Goal: Navigation & Orientation: Find specific page/section

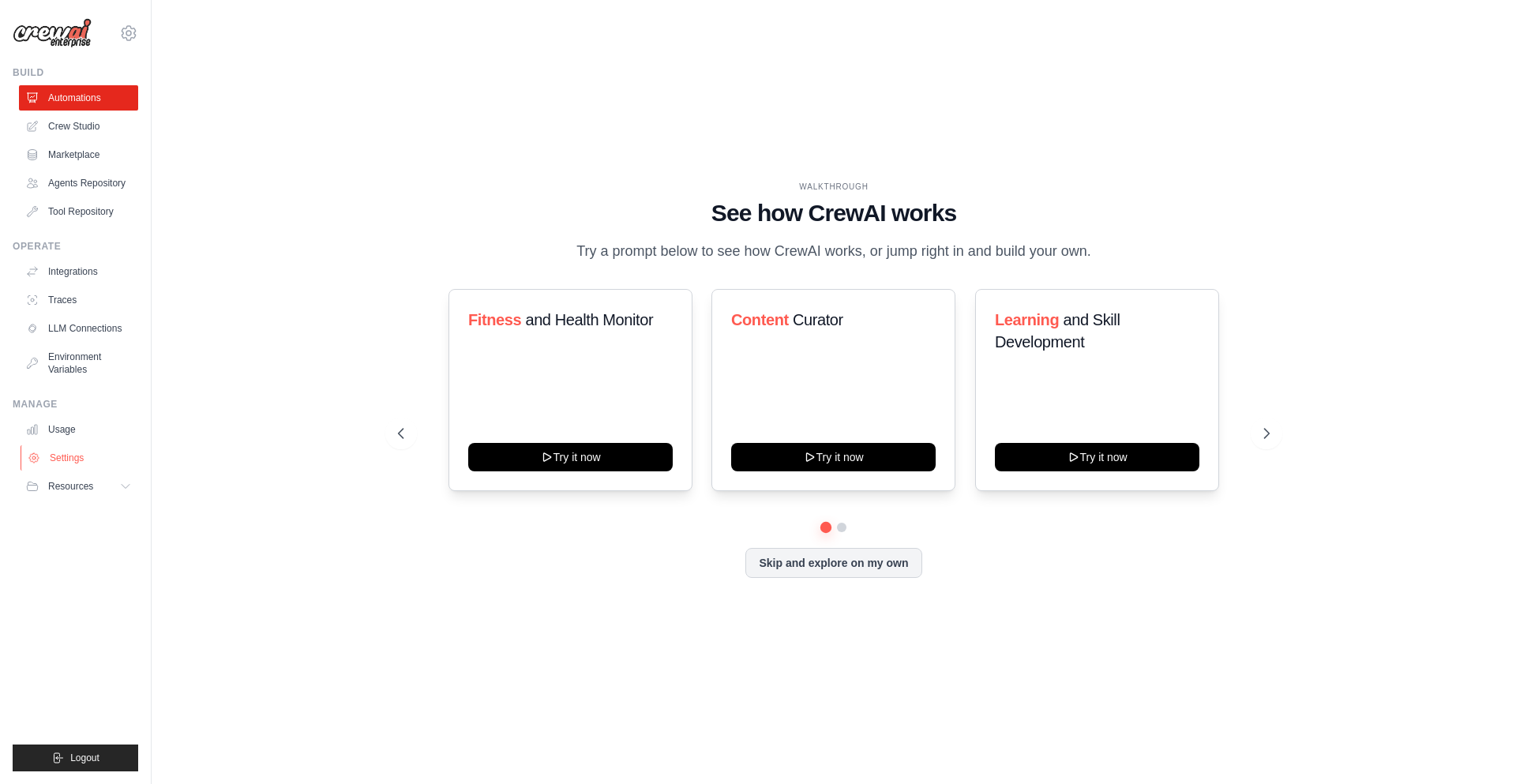
click at [122, 455] on link "Settings" at bounding box center [79, 458] width 119 height 25
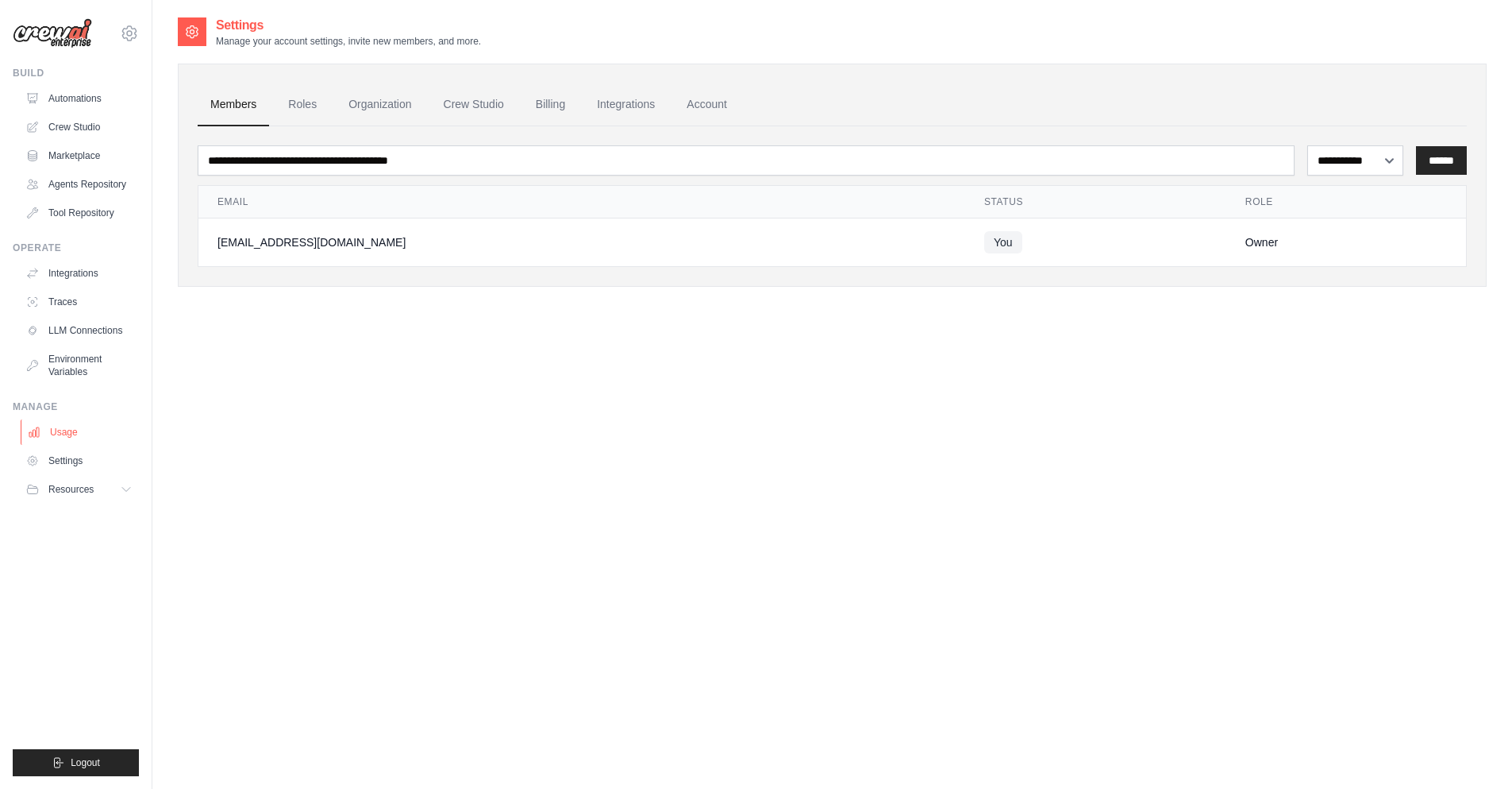
click at [110, 438] on link "Usage" at bounding box center [80, 432] width 120 height 25
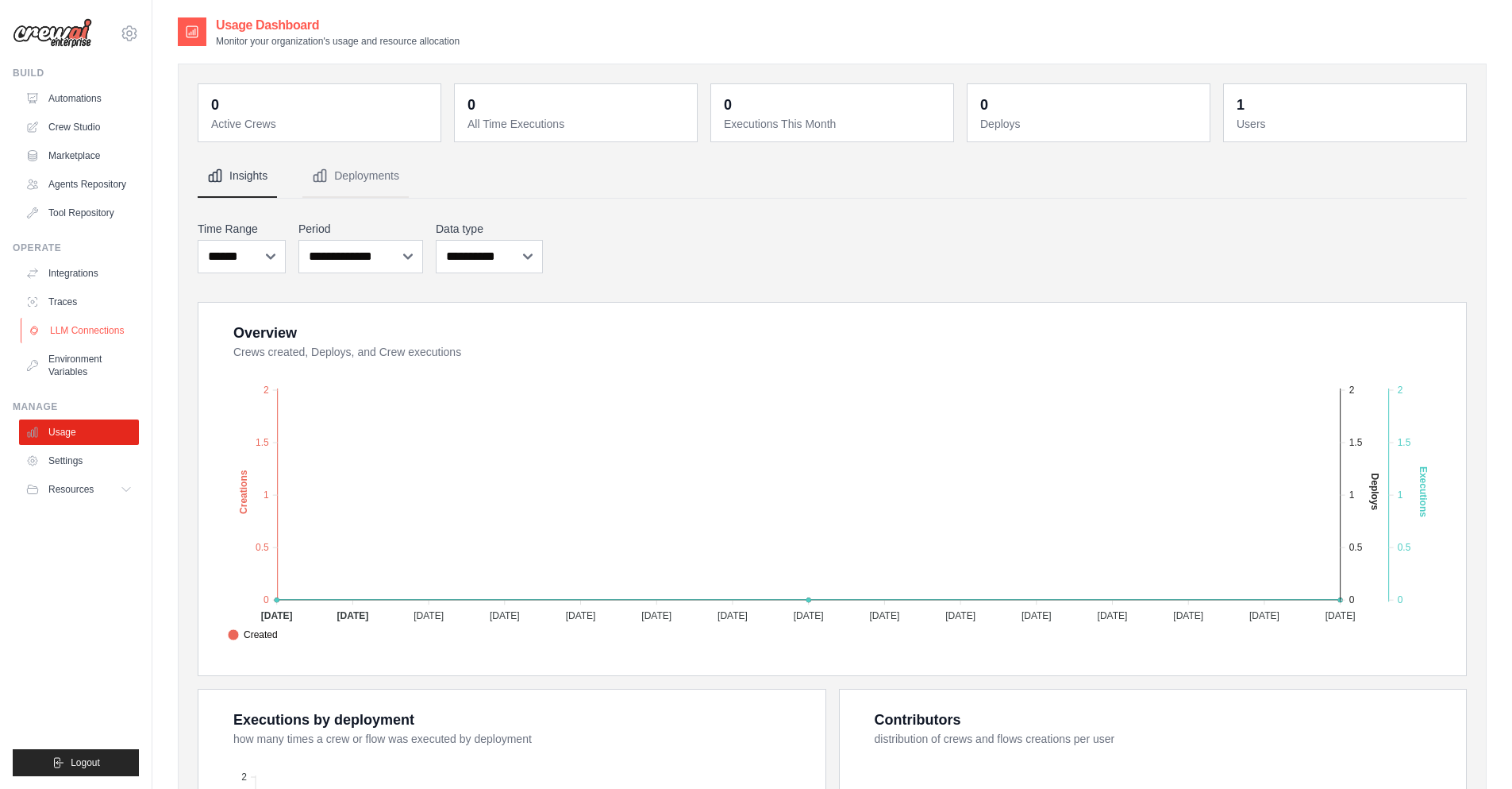
click at [109, 333] on link "LLM Connections" at bounding box center [80, 330] width 120 height 25
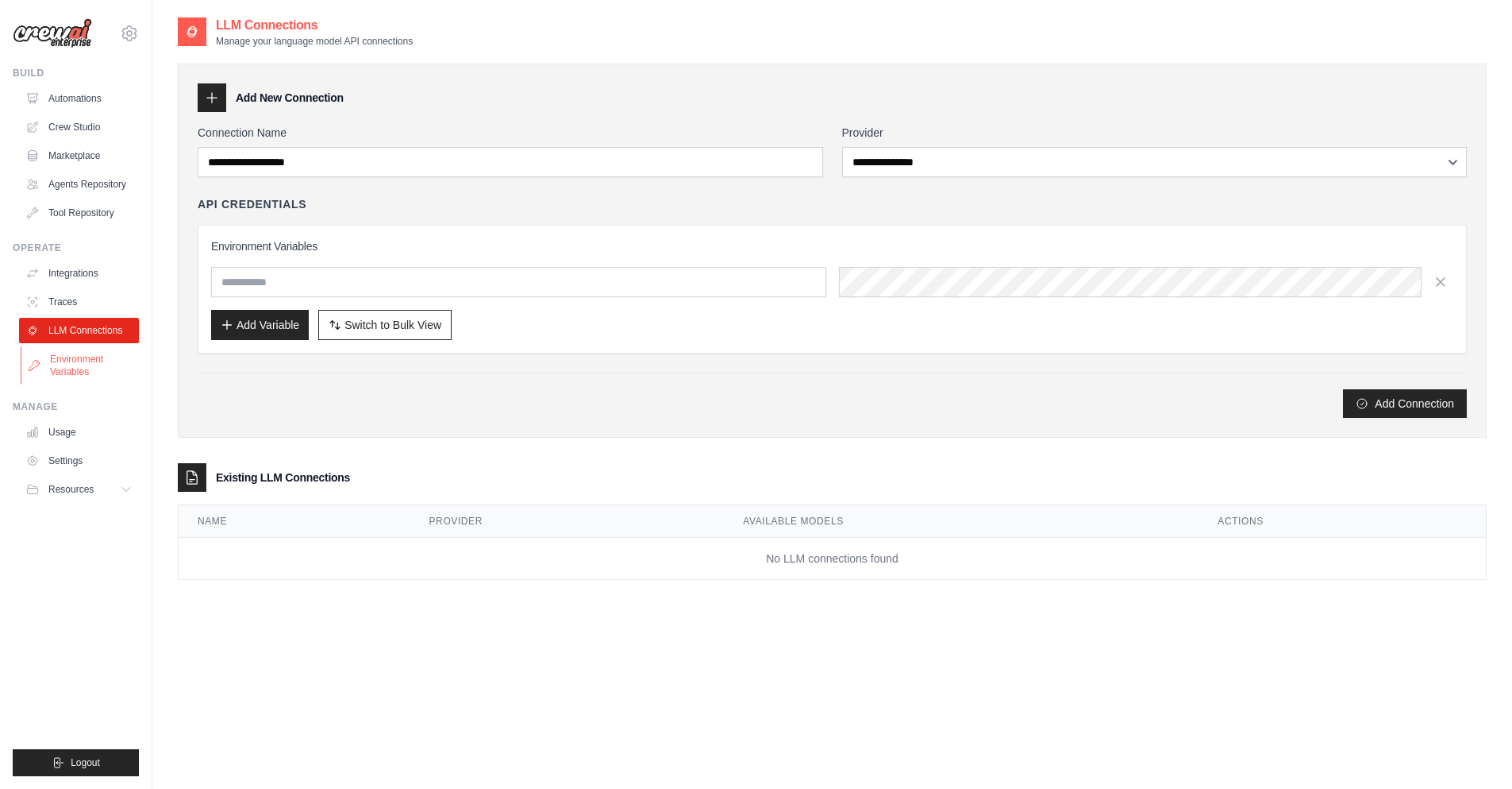
click at [105, 360] on link "Environment Variables" at bounding box center [80, 365] width 120 height 38
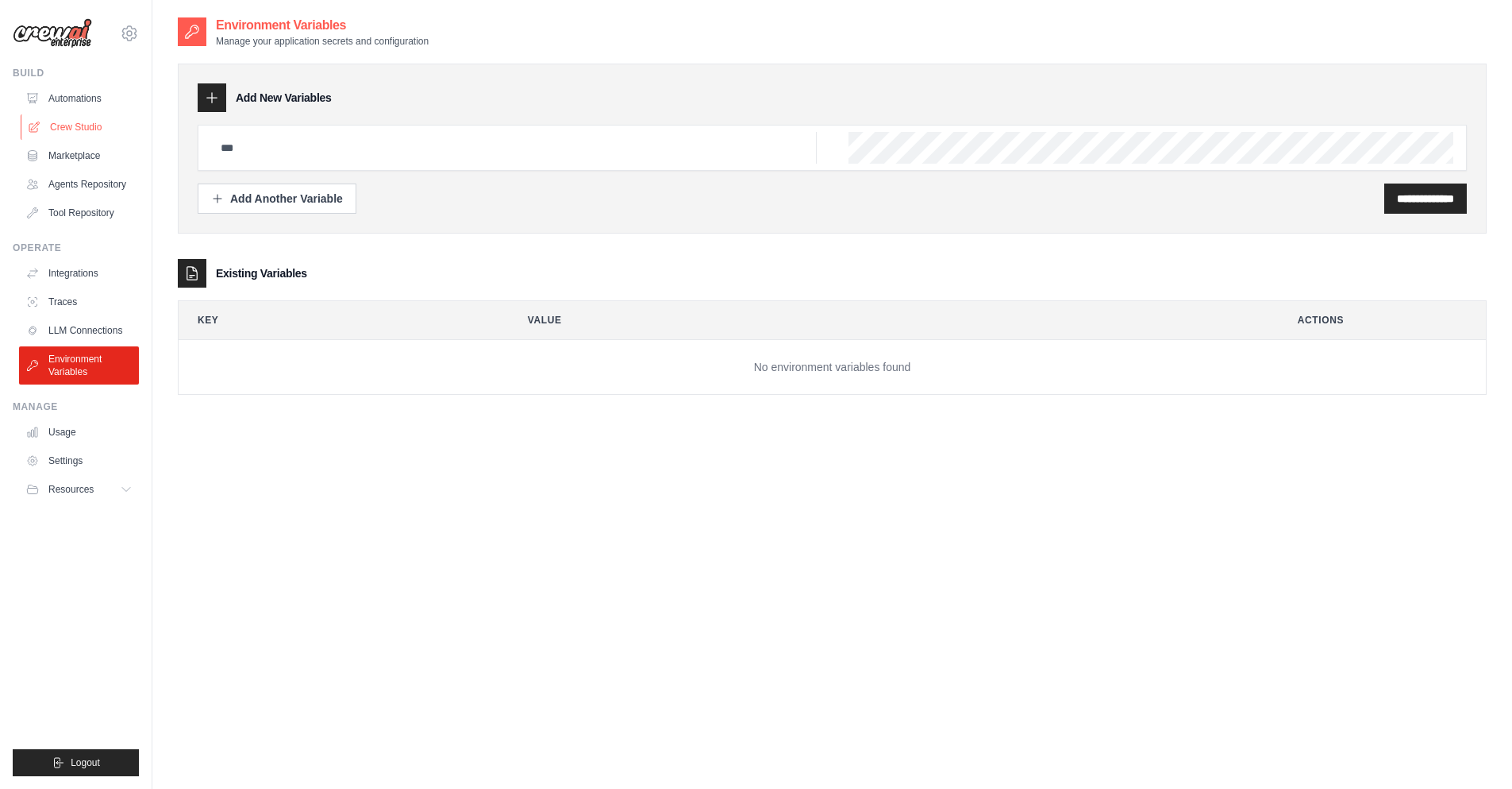
click at [98, 130] on link "Crew Studio" at bounding box center [80, 127] width 120 height 25
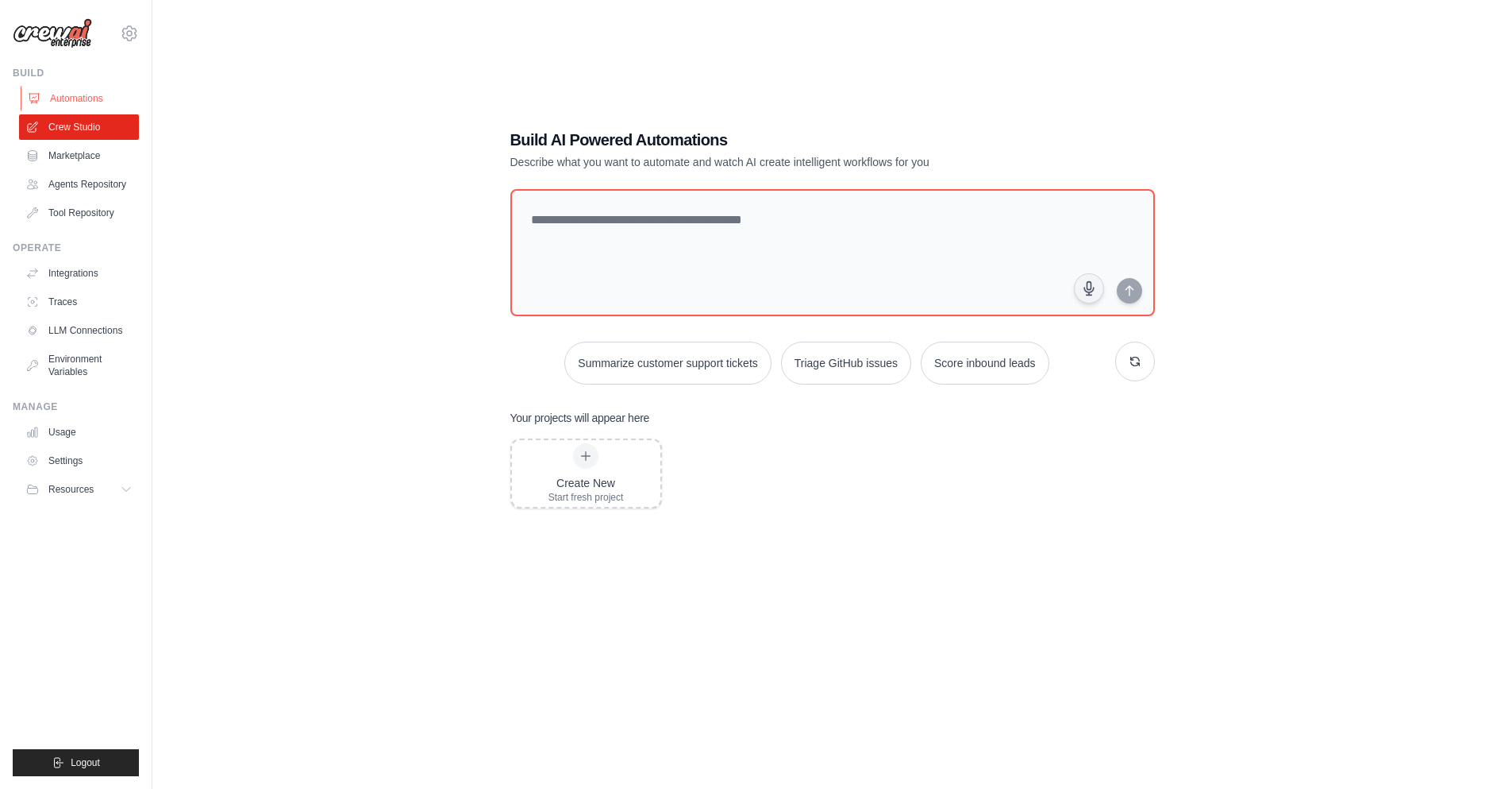
click at [95, 107] on link "Automations" at bounding box center [80, 98] width 120 height 25
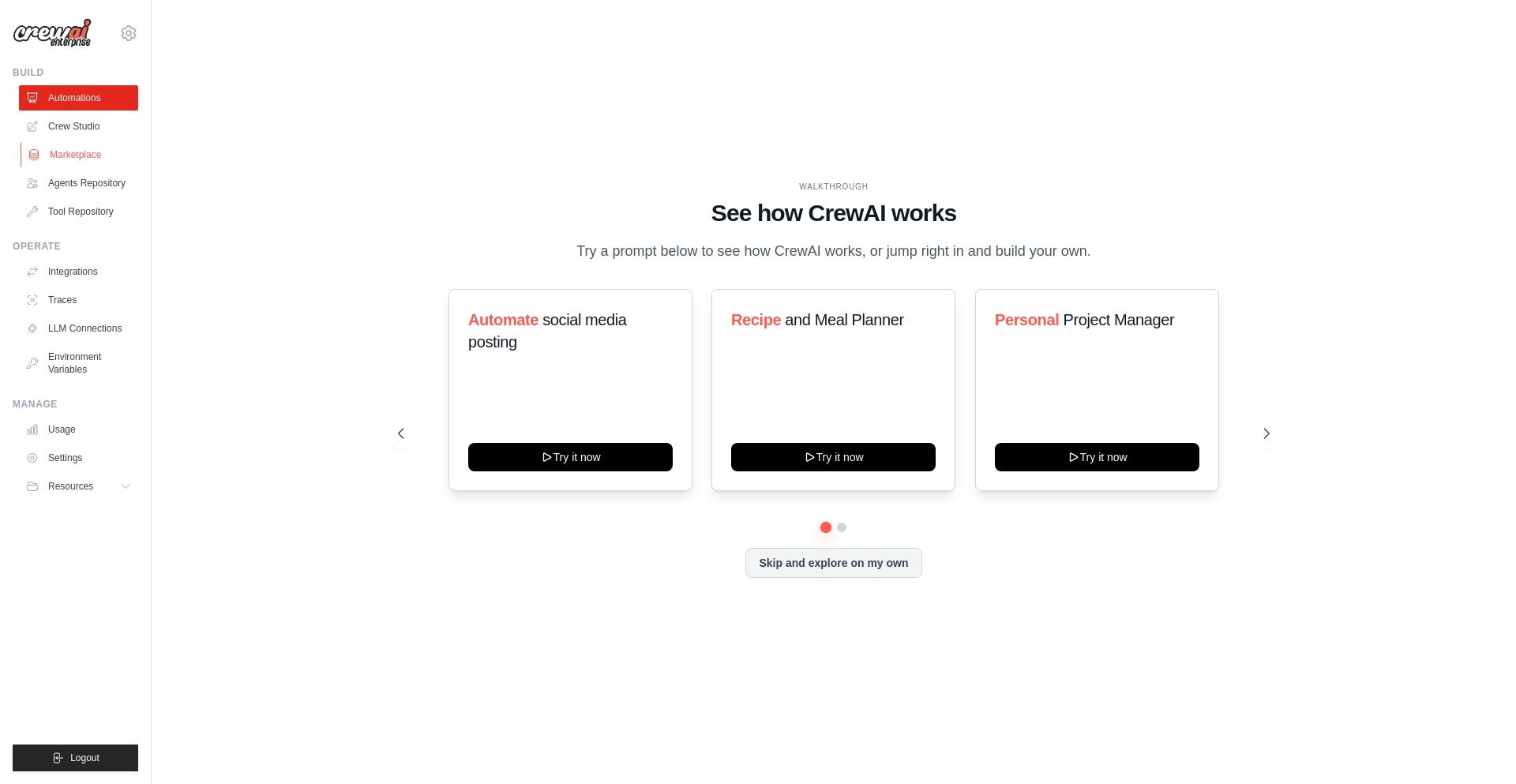
click at [91, 157] on link "Marketplace" at bounding box center [79, 155] width 119 height 25
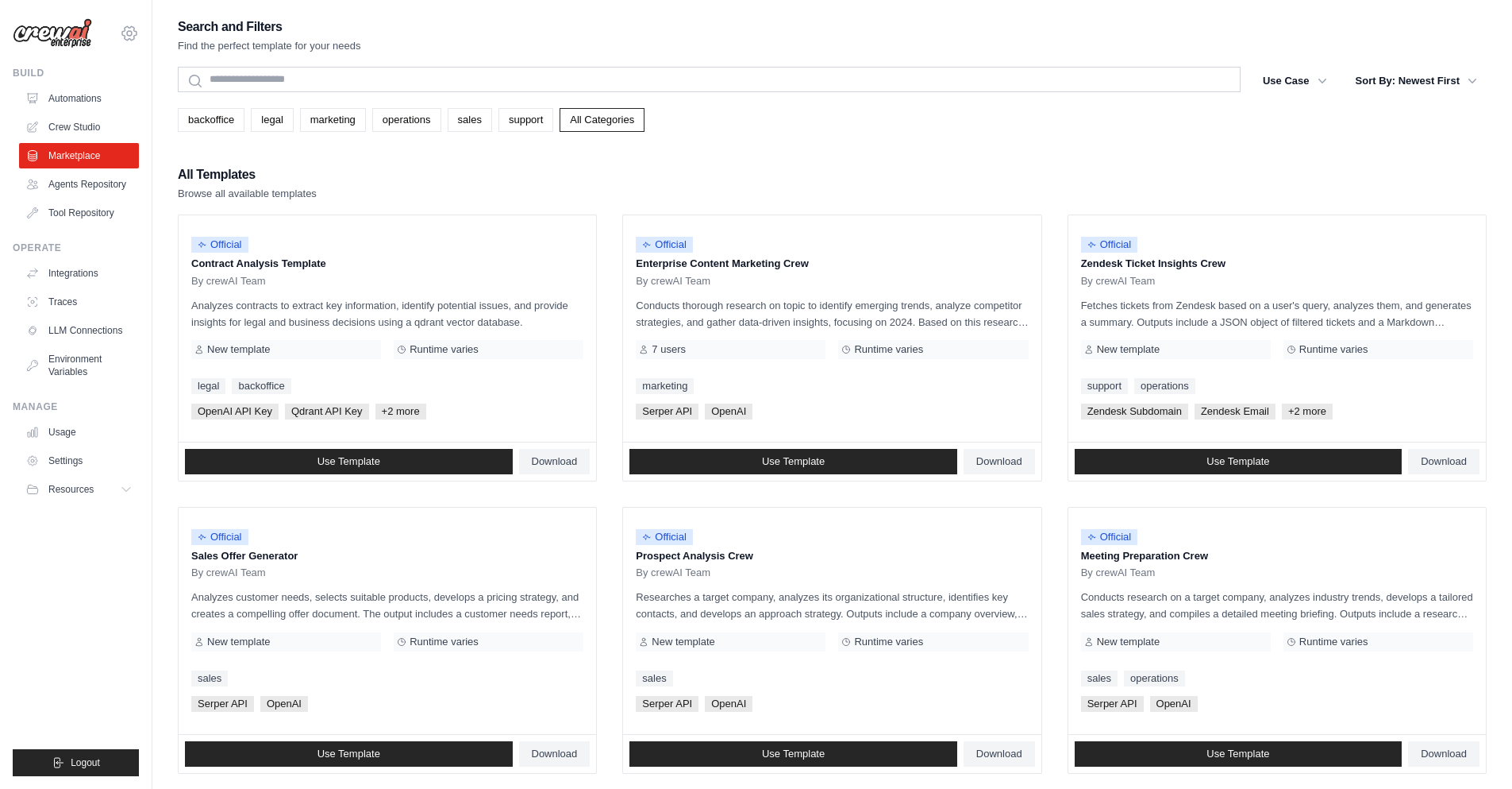
click at [133, 38] on icon at bounding box center [129, 33] width 19 height 19
click at [205, 100] on span "Settings" at bounding box center [197, 98] width 126 height 16
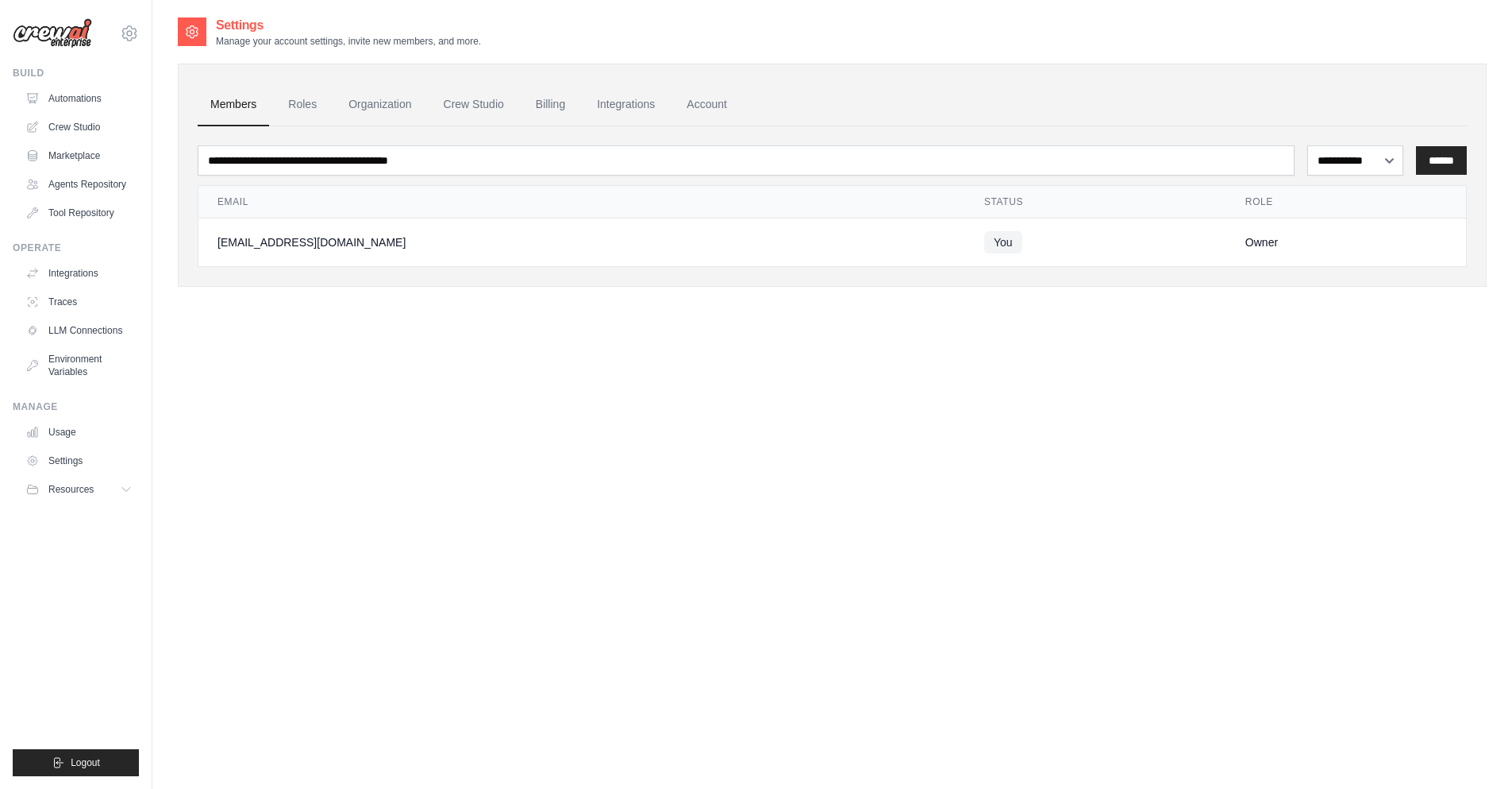
drag, startPoint x: 260, startPoint y: 105, endPoint x: 275, endPoint y: 111, distance: 16.2
click at [261, 105] on link "Members" at bounding box center [233, 105] width 71 height 43
click at [288, 114] on link "Roles" at bounding box center [302, 105] width 54 height 43
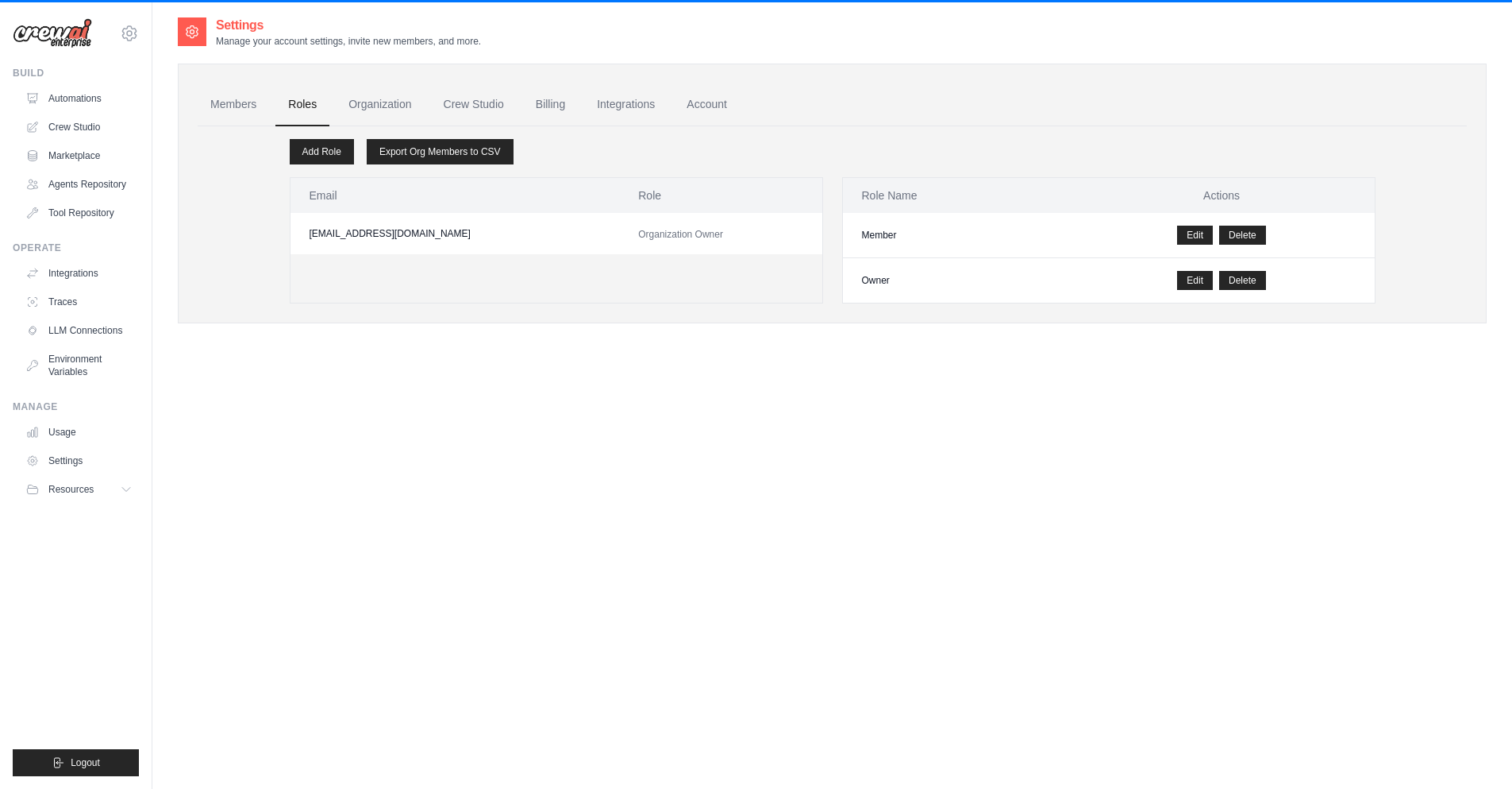
click at [409, 104] on link "Organization" at bounding box center [380, 105] width 89 height 43
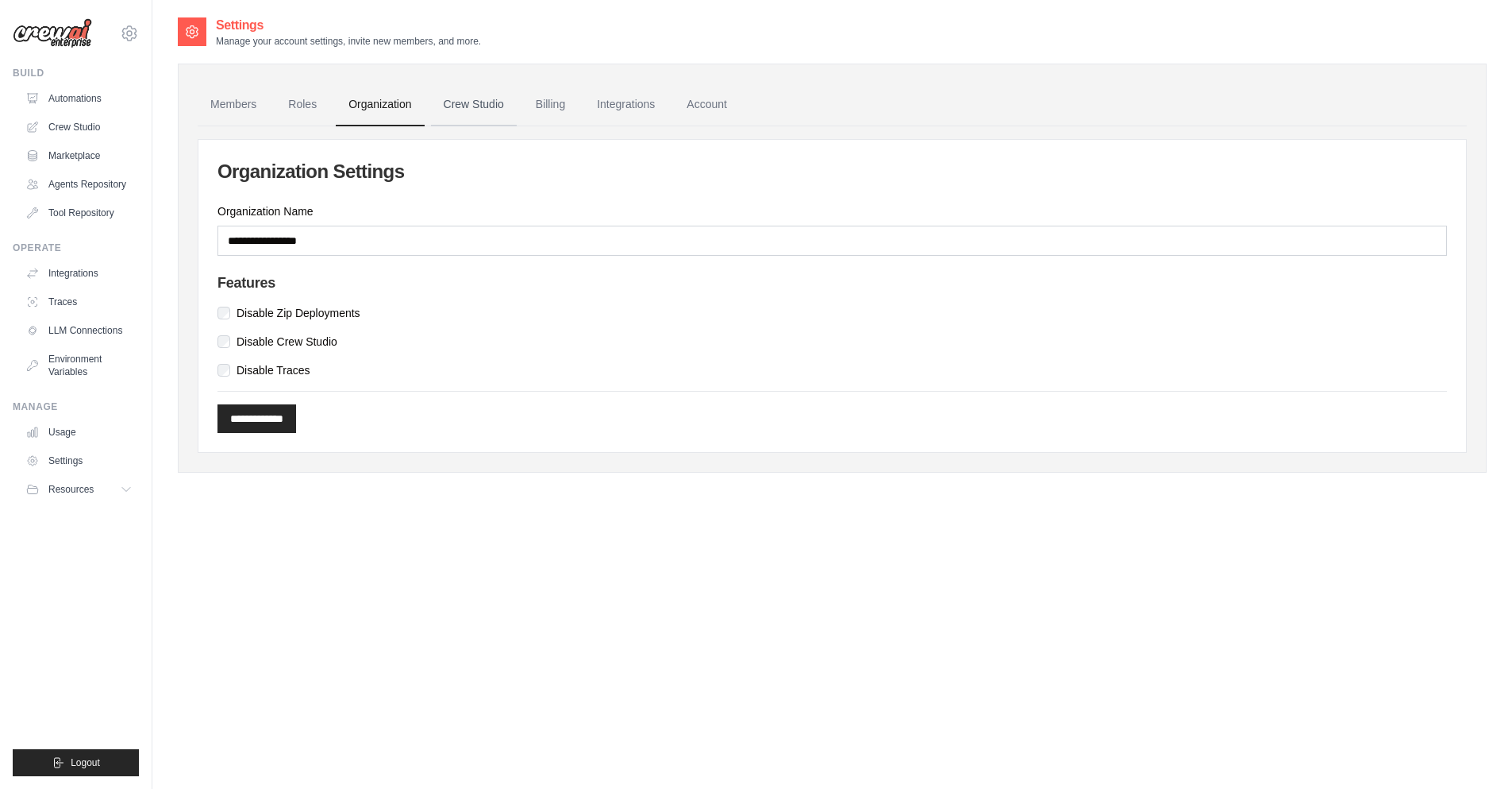
click at [459, 112] on link "Crew Studio" at bounding box center [474, 105] width 86 height 43
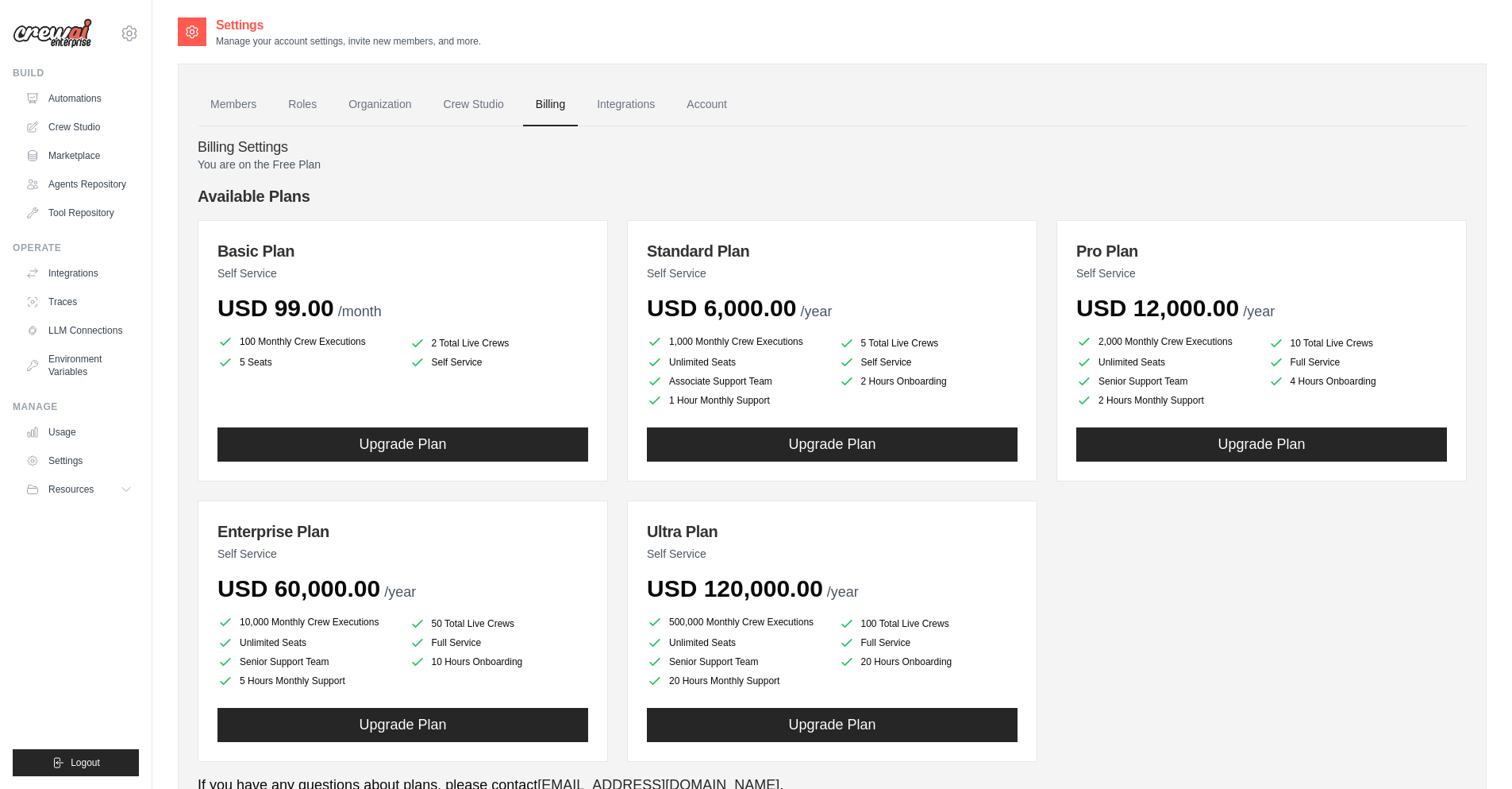
scroll to position [68, 0]
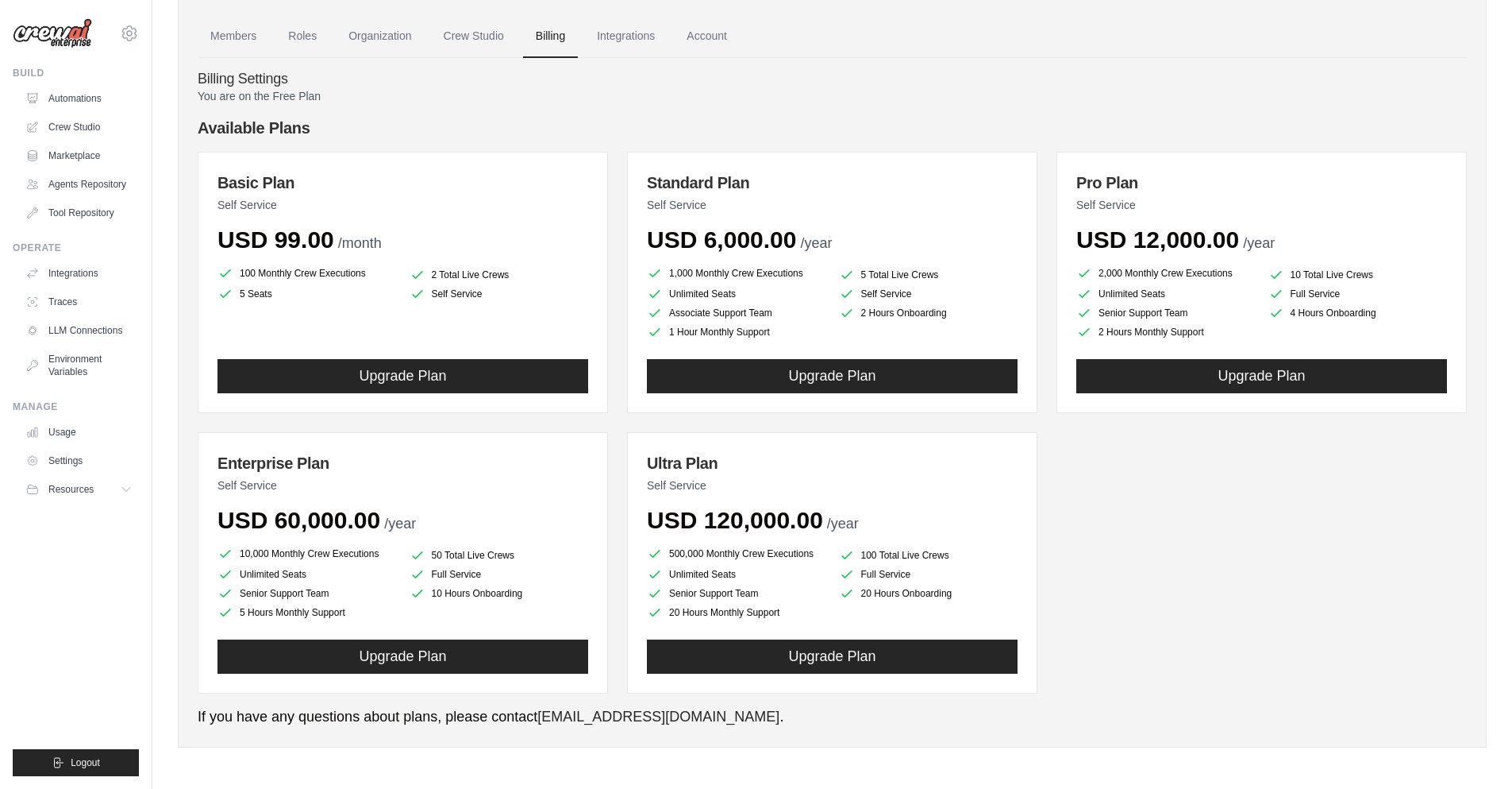
click at [1236, 81] on h4 "Billing Settings" at bounding box center [832, 80] width 1270 height 18
click at [481, 30] on link "Crew Studio" at bounding box center [474, 36] width 86 height 43
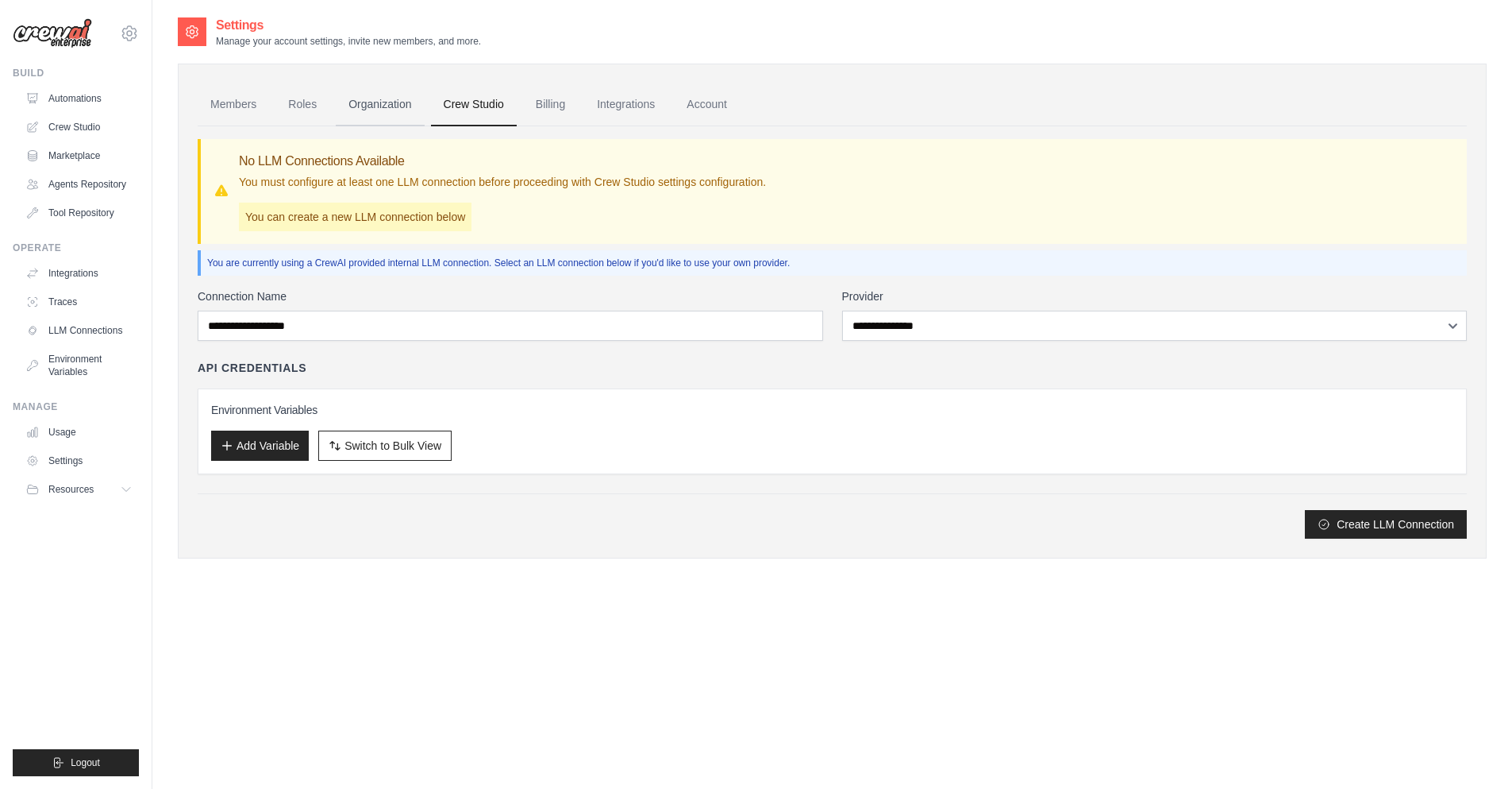
click at [405, 110] on link "Organization" at bounding box center [380, 105] width 89 height 43
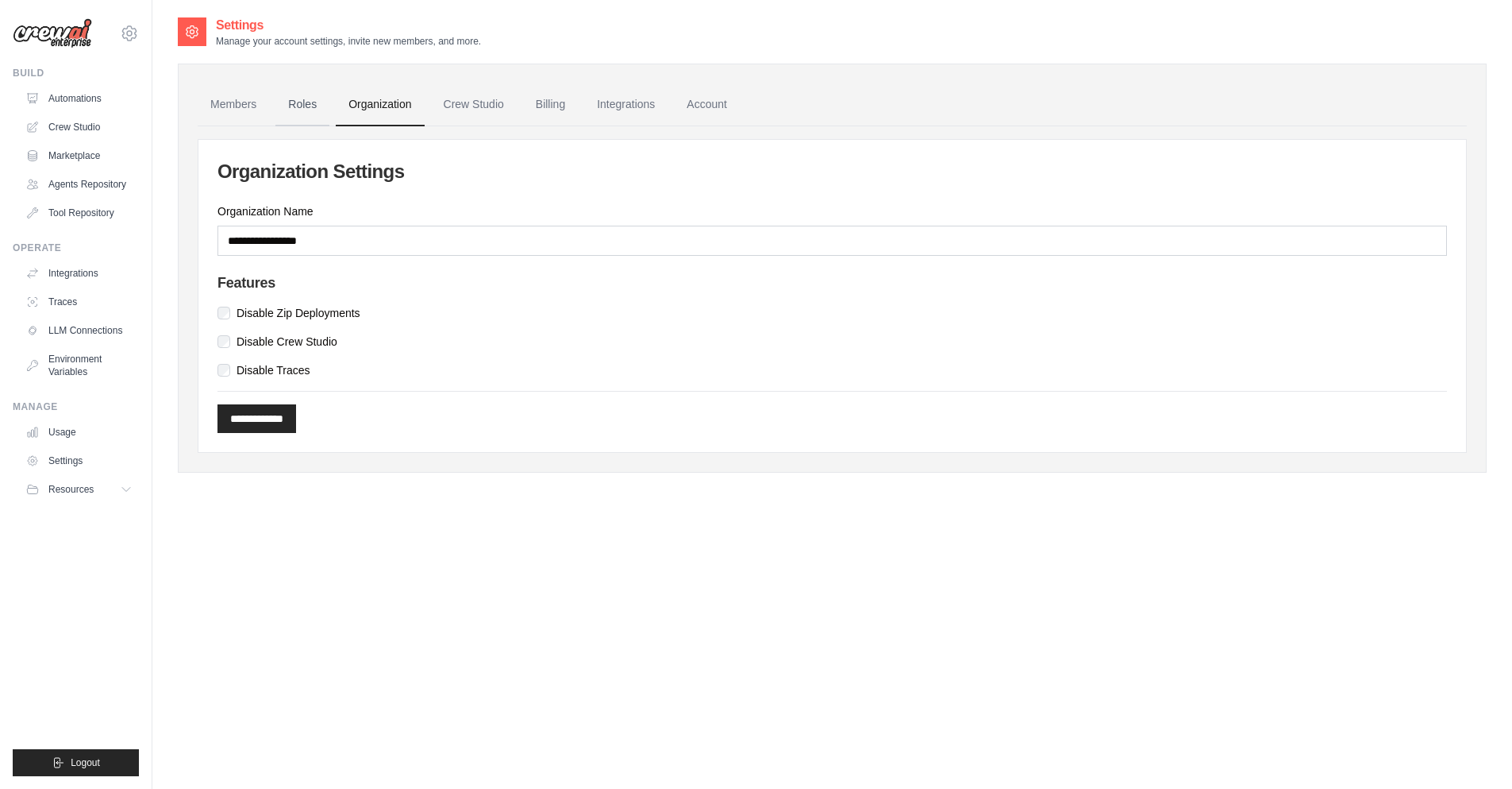
click at [312, 114] on link "Roles" at bounding box center [302, 105] width 54 height 43
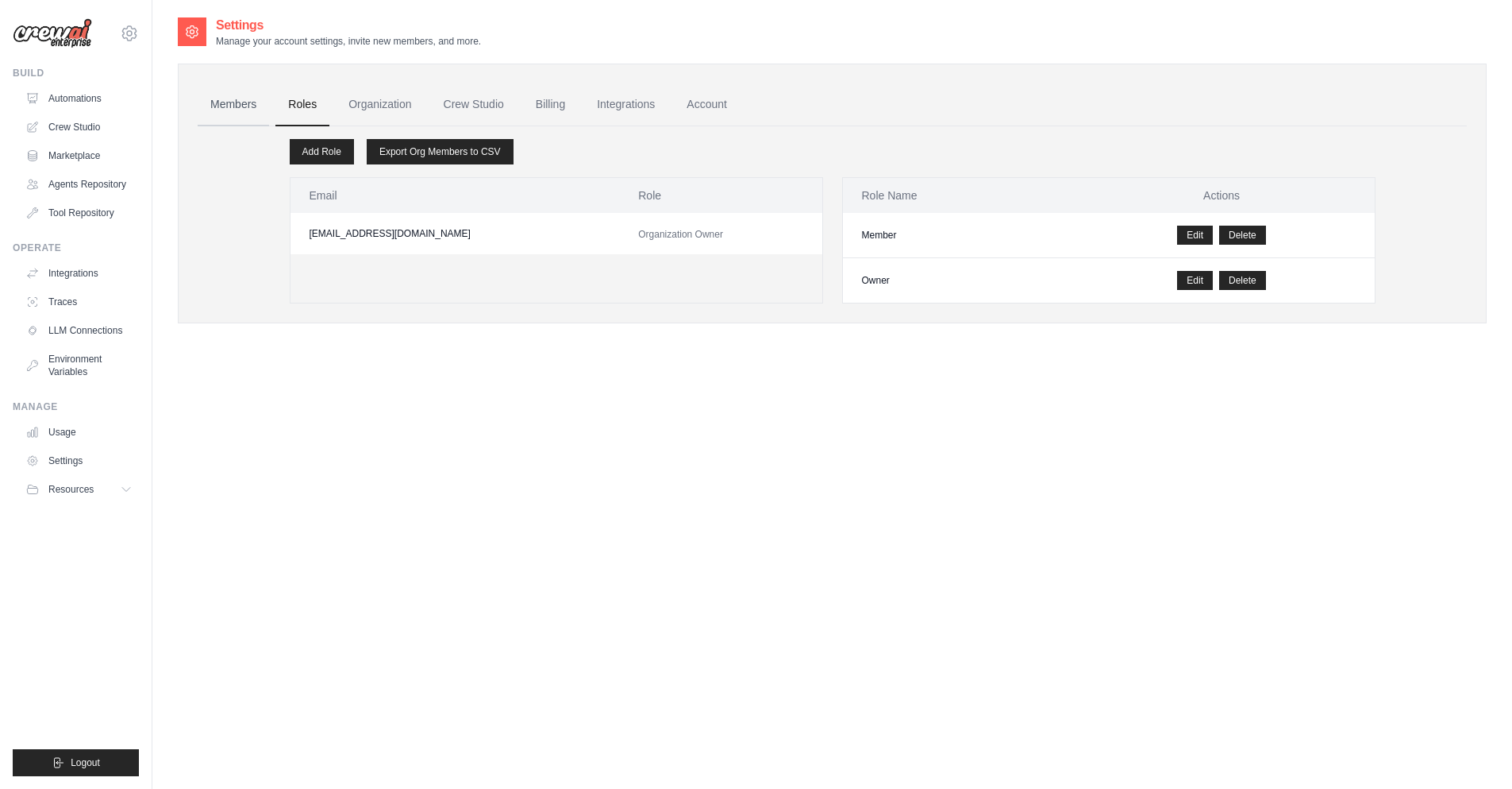
click at [264, 109] on link "Members" at bounding box center [233, 105] width 71 height 43
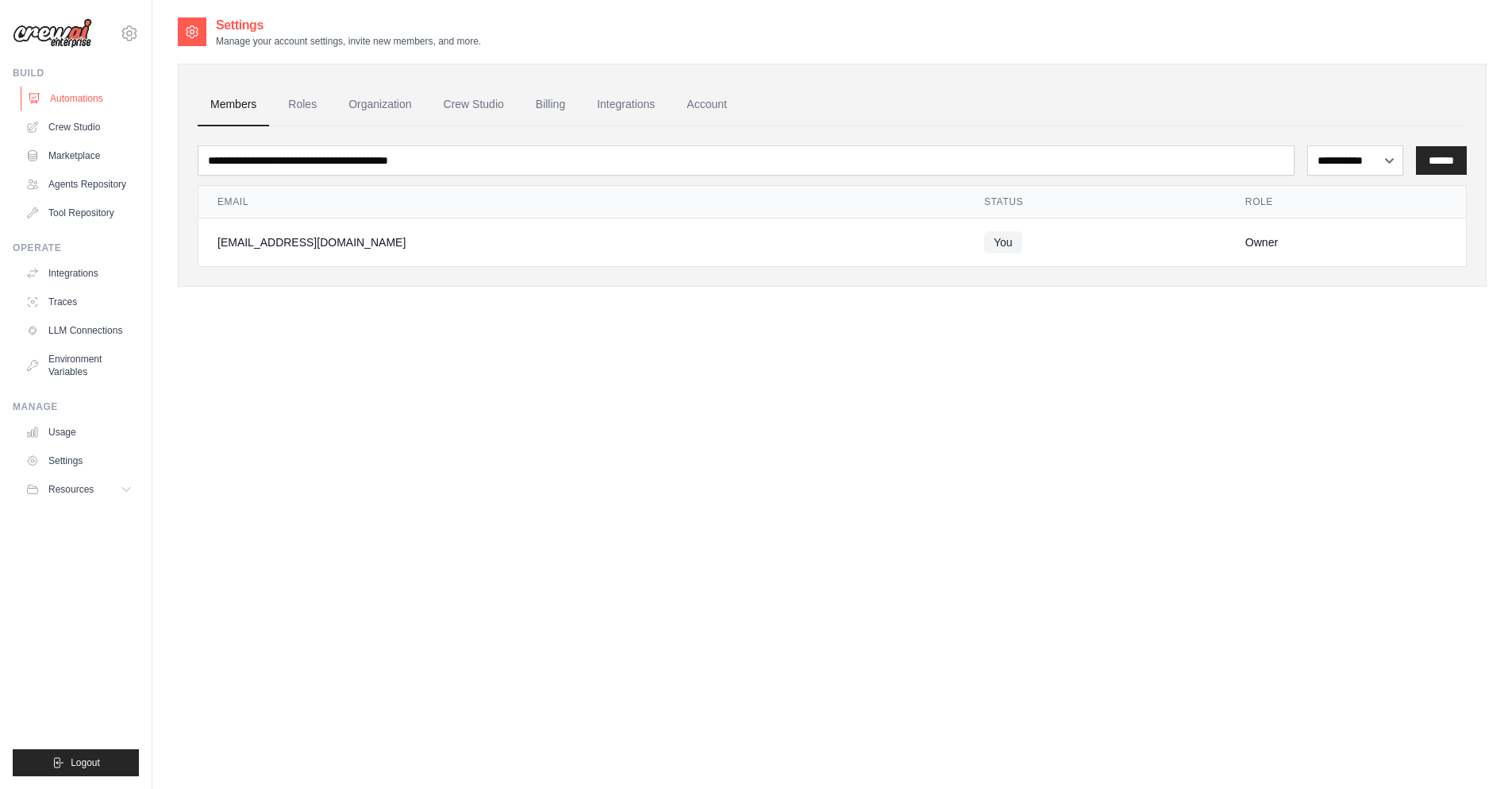
click at [92, 96] on link "Automations" at bounding box center [80, 98] width 120 height 25
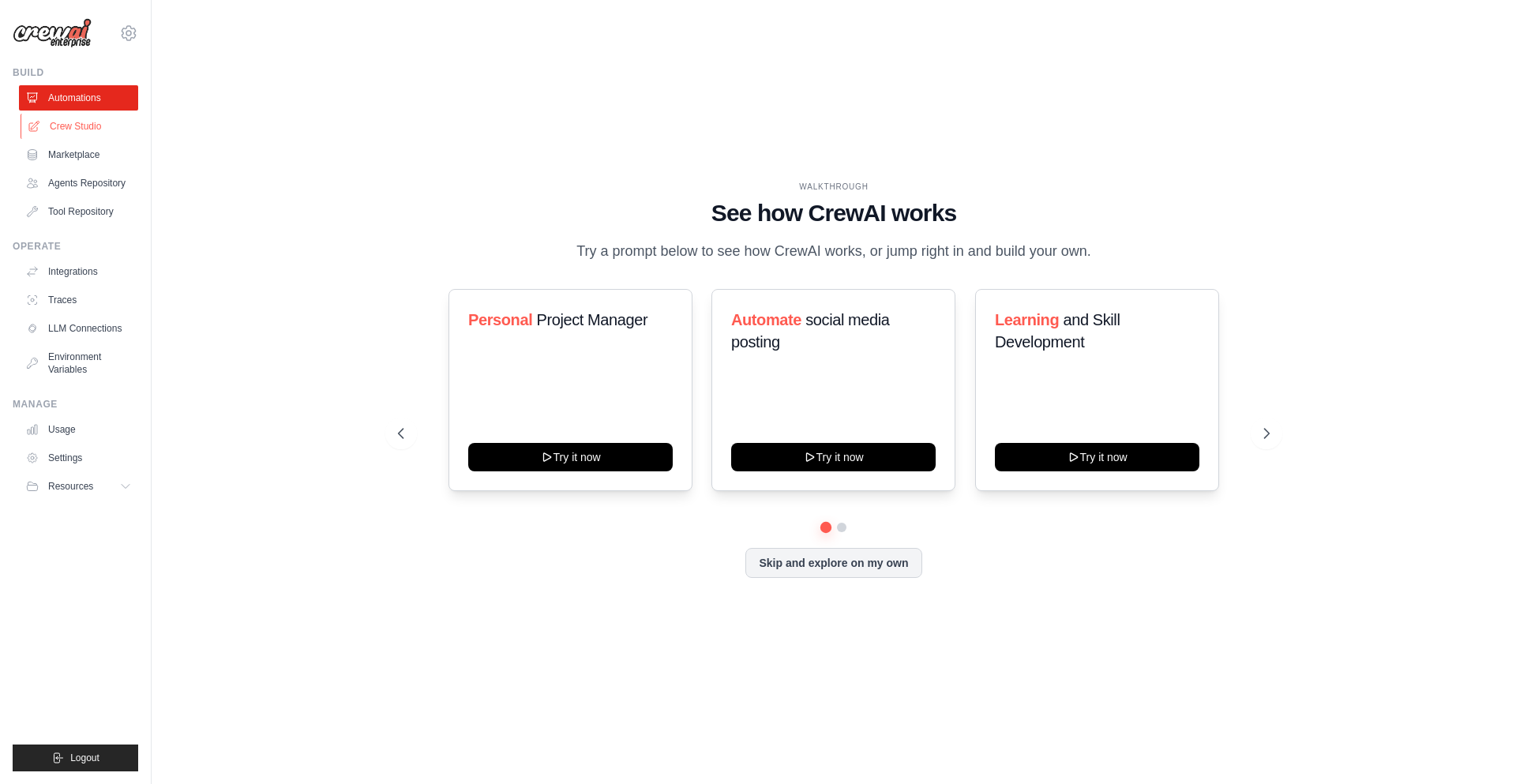
click at [95, 113] on link "Crew Studio" at bounding box center [79, 126] width 119 height 25
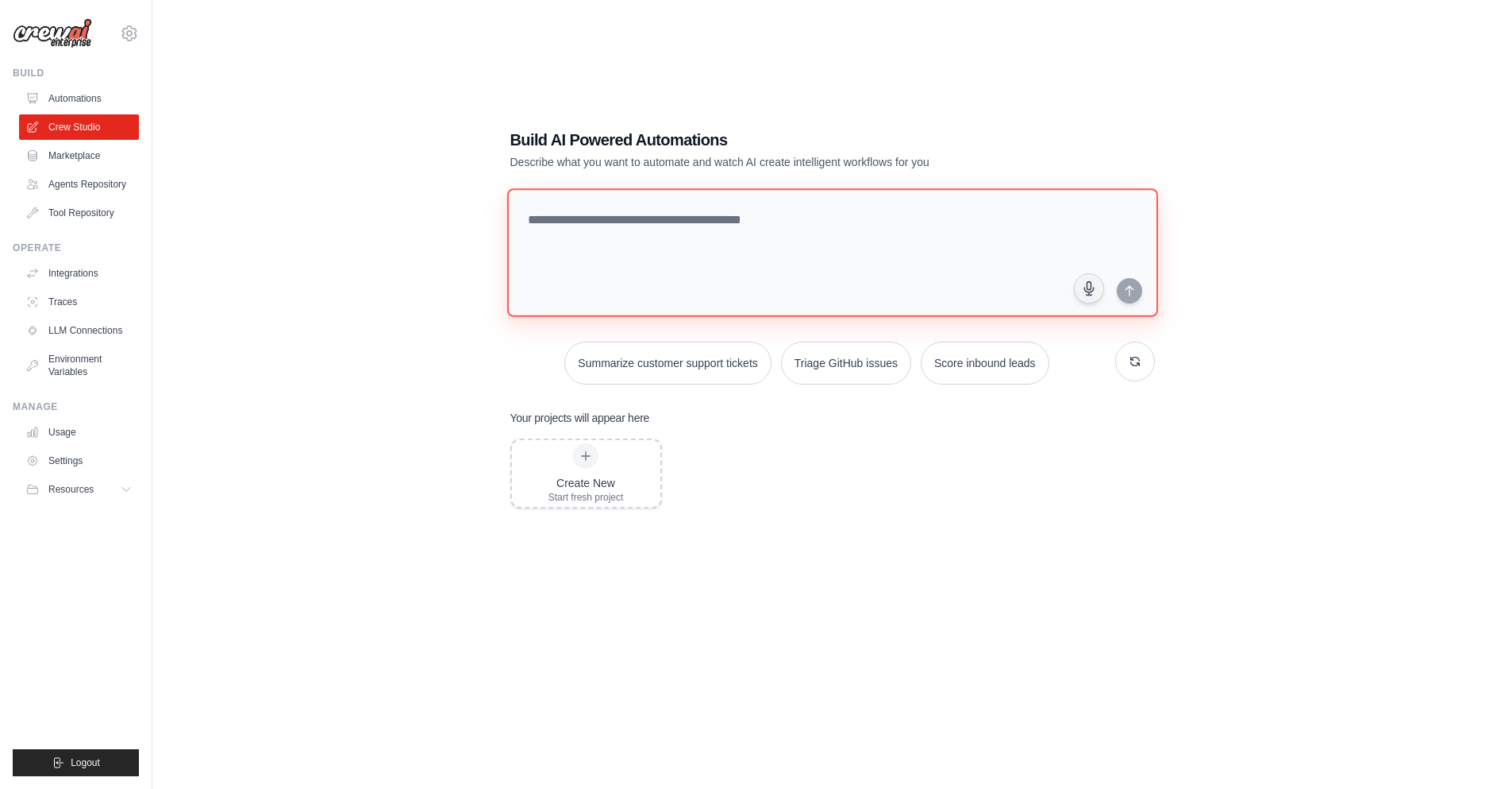
click at [715, 239] on textarea at bounding box center [831, 252] width 651 height 129
click at [102, 100] on link "Automations" at bounding box center [80, 98] width 120 height 25
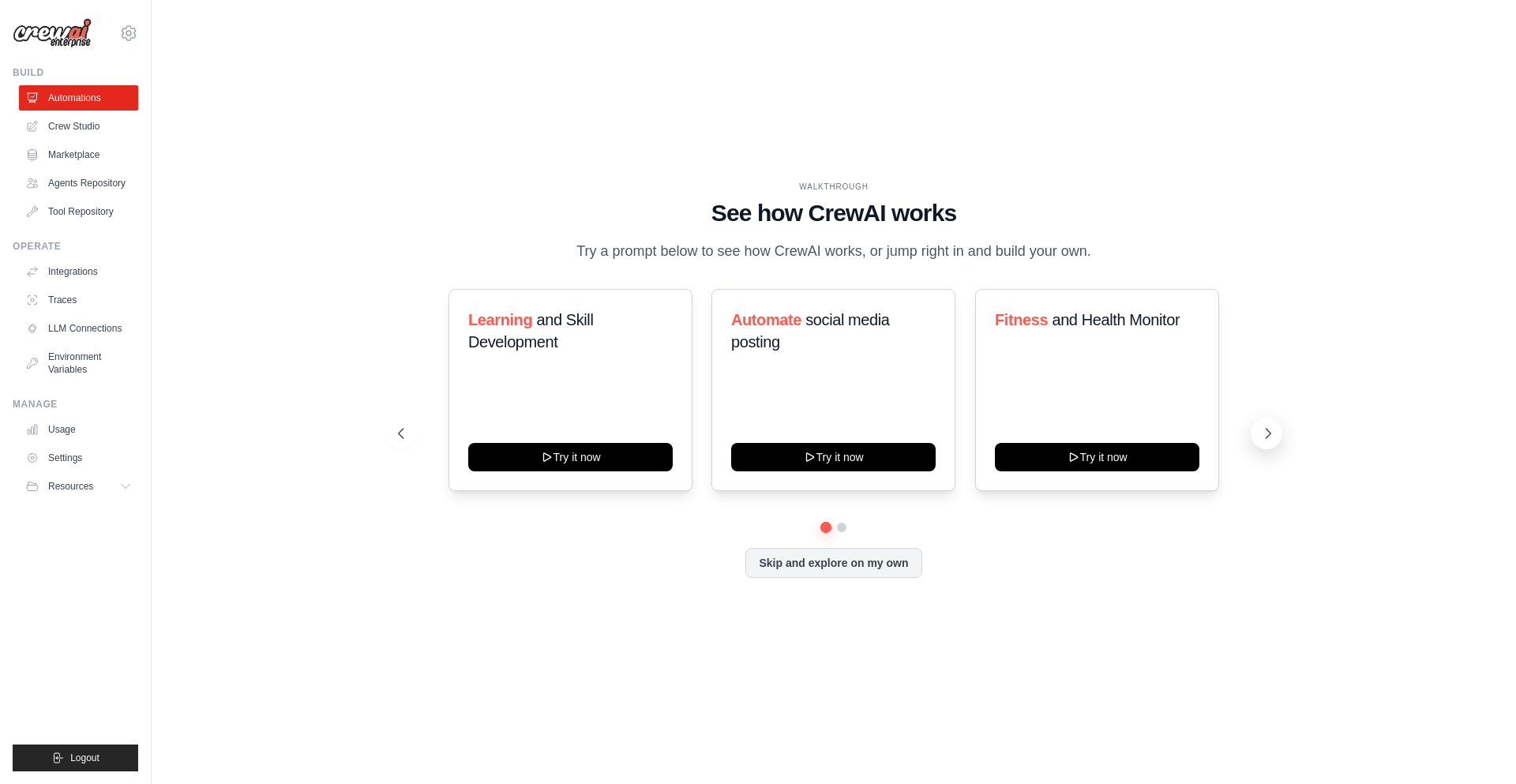
click at [1274, 440] on icon at bounding box center [1267, 434] width 15 height 15
click at [1272, 438] on icon at bounding box center [1267, 434] width 15 height 15
click at [77, 167] on ul "Automations Crew Studio Marketplace Agents Repository Tool Repository" at bounding box center [78, 155] width 119 height 139
click at [79, 155] on link "Marketplace" at bounding box center [79, 155] width 119 height 25
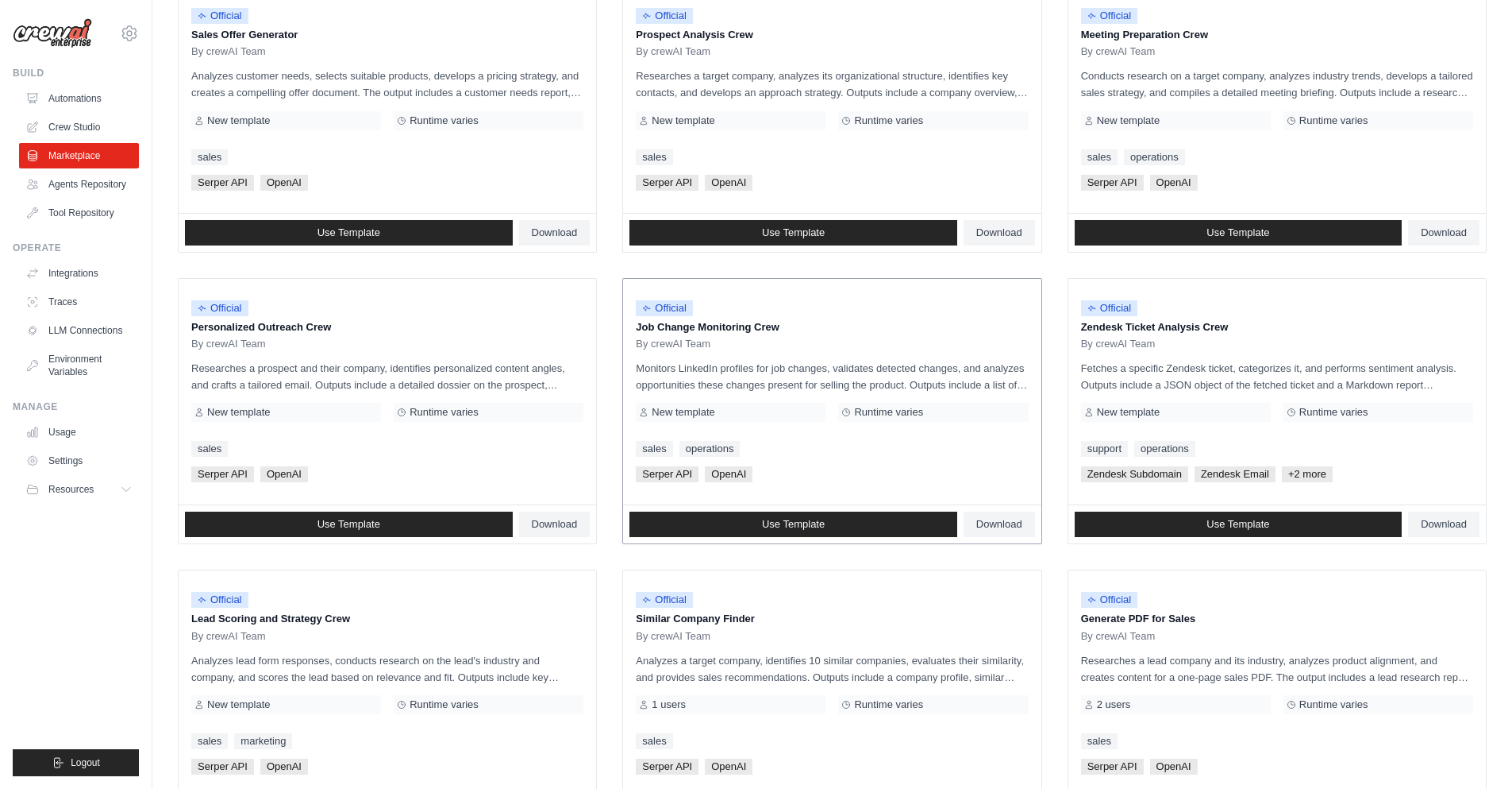
scroll to position [683, 0]
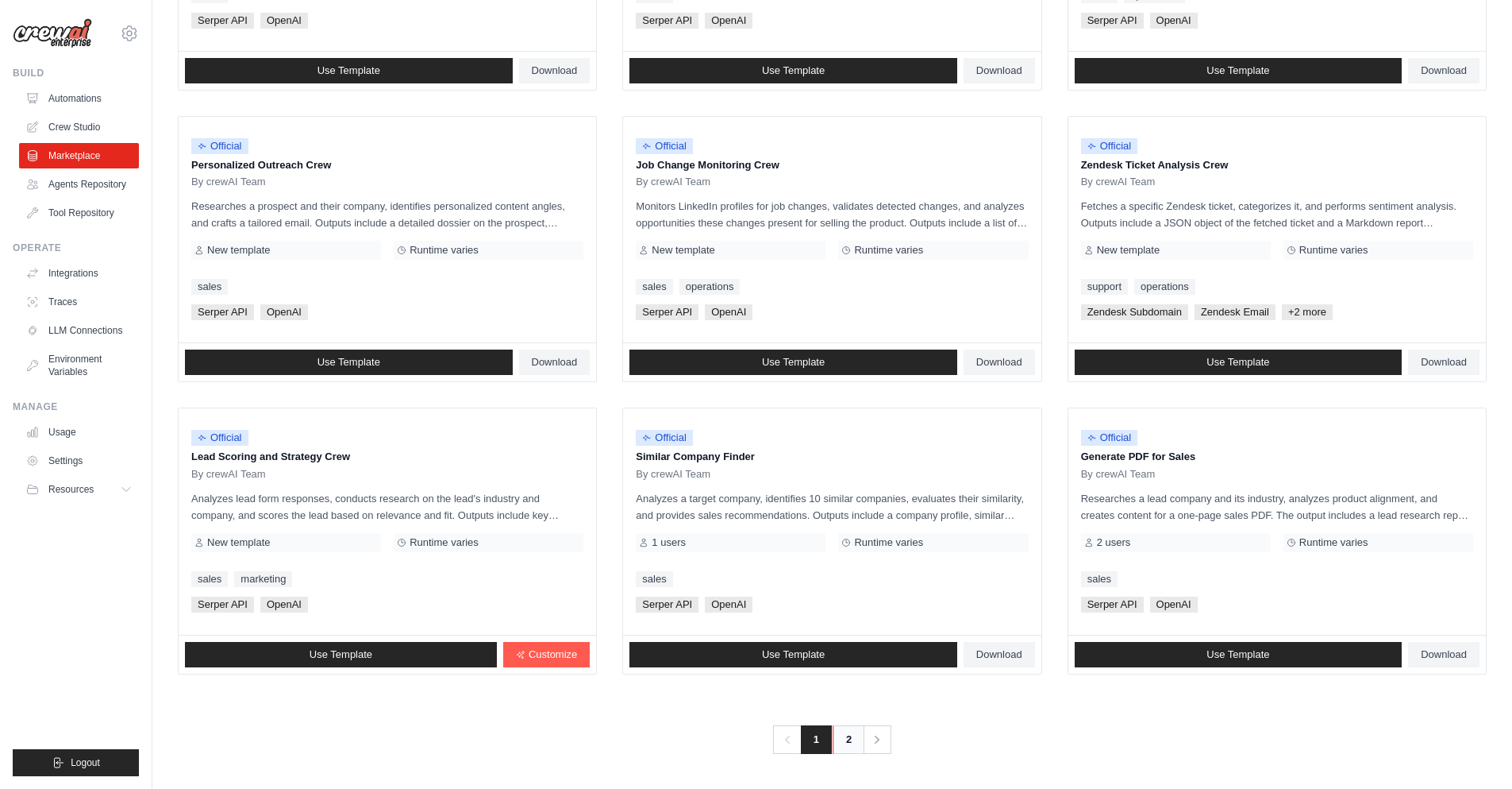
click at [845, 735] on link "2" at bounding box center [848, 738] width 32 height 28
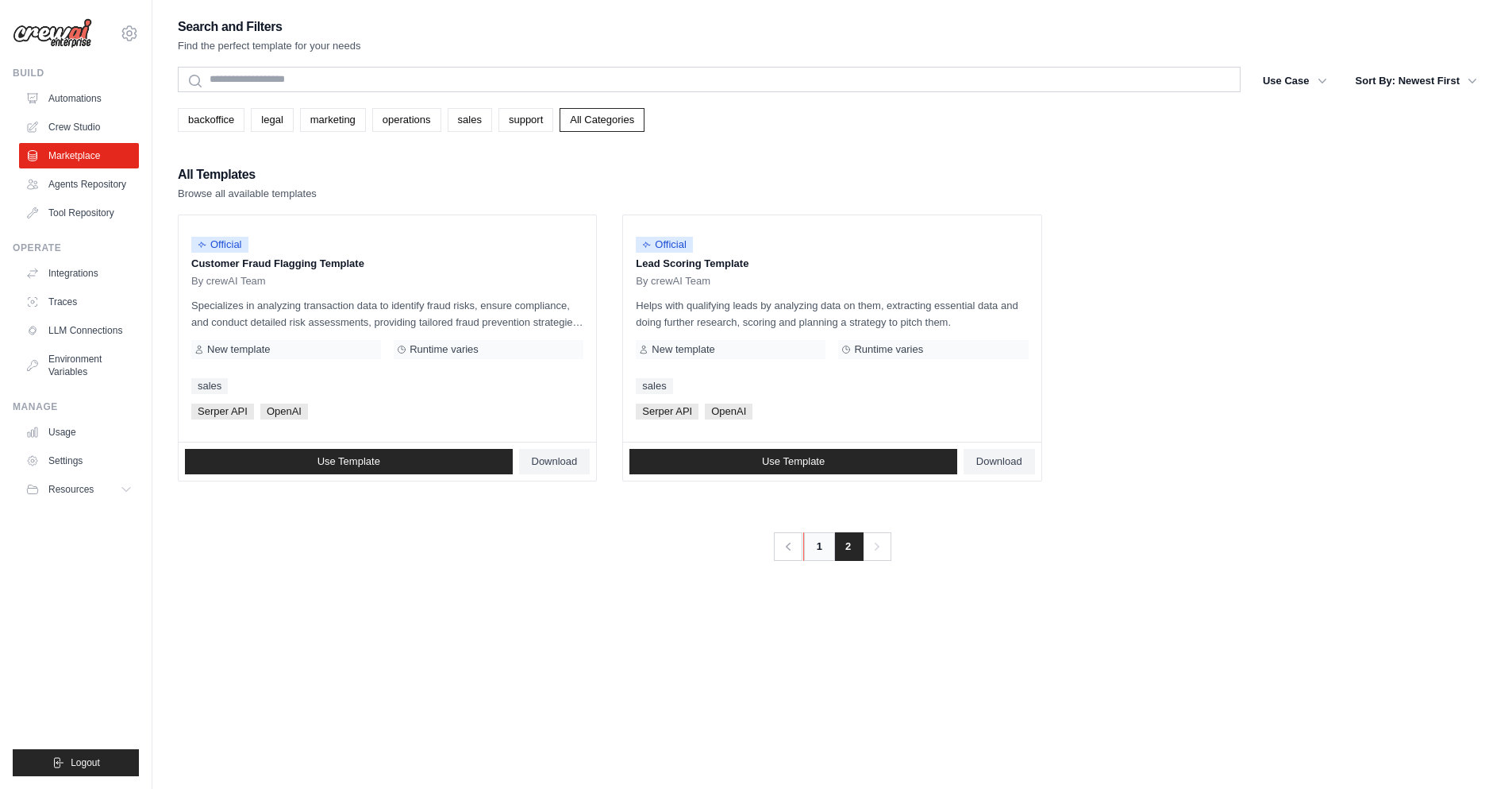
click at [822, 543] on link "1" at bounding box center [819, 545] width 32 height 28
